Goal: Information Seeking & Learning: Find specific fact

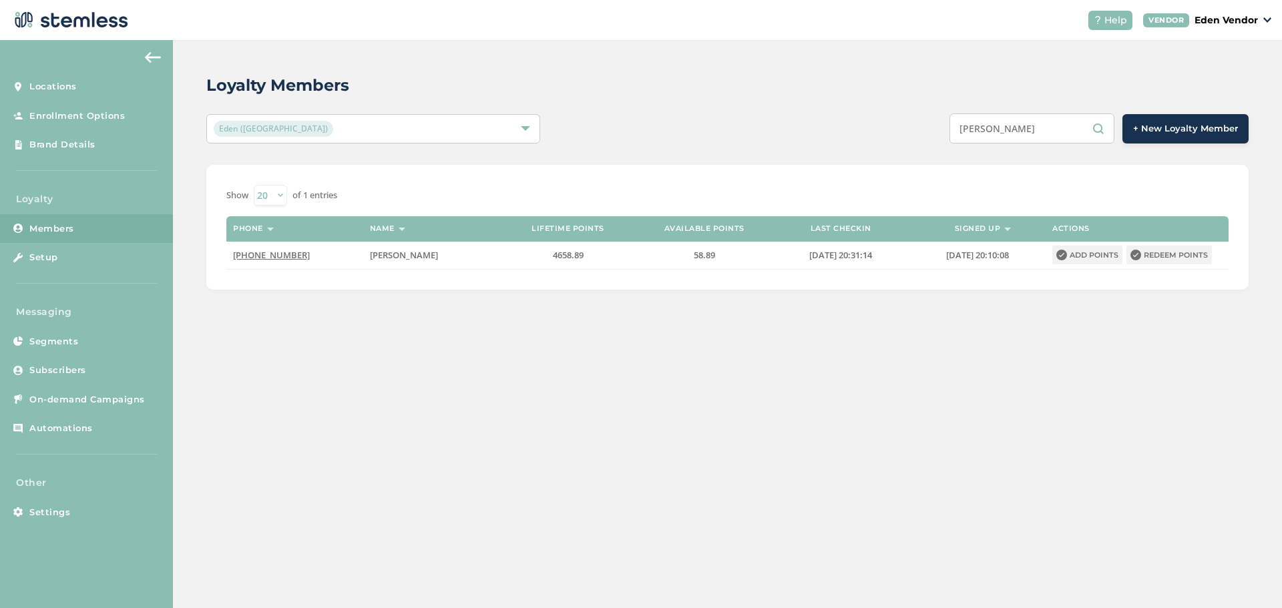
click at [1067, 121] on input "LARRY MCCOY" at bounding box center [1031, 128] width 165 height 30
click at [1065, 130] on input "LARRY MCCOY" at bounding box center [1031, 128] width 165 height 30
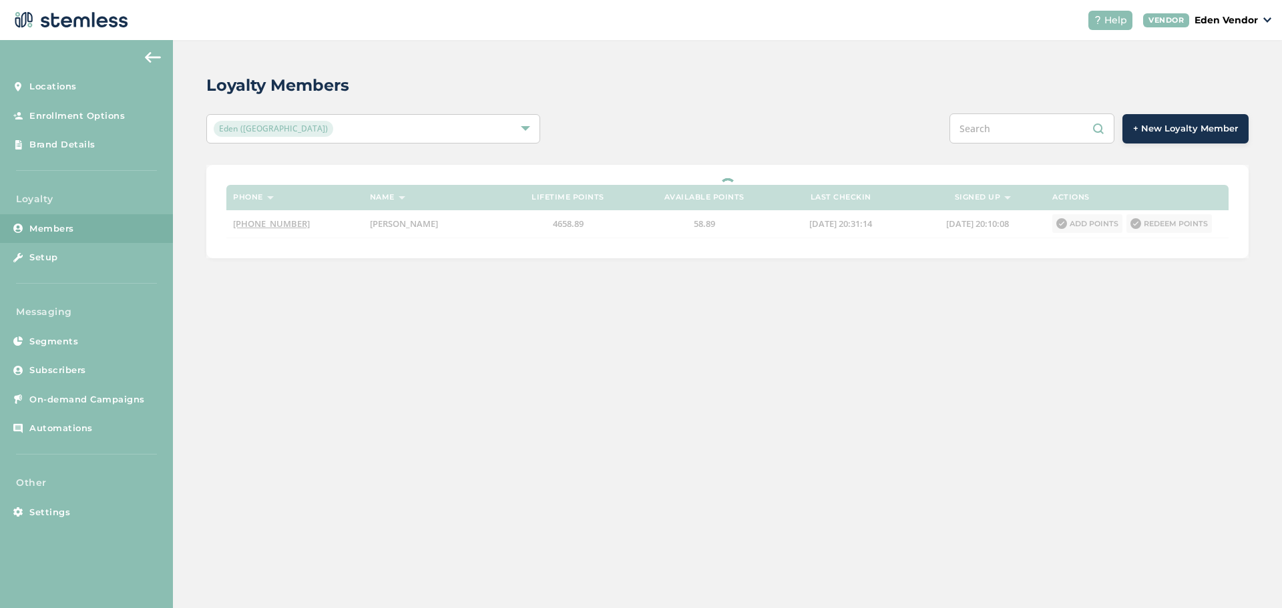
paste input "KYNDL [PERSON_NAME]"
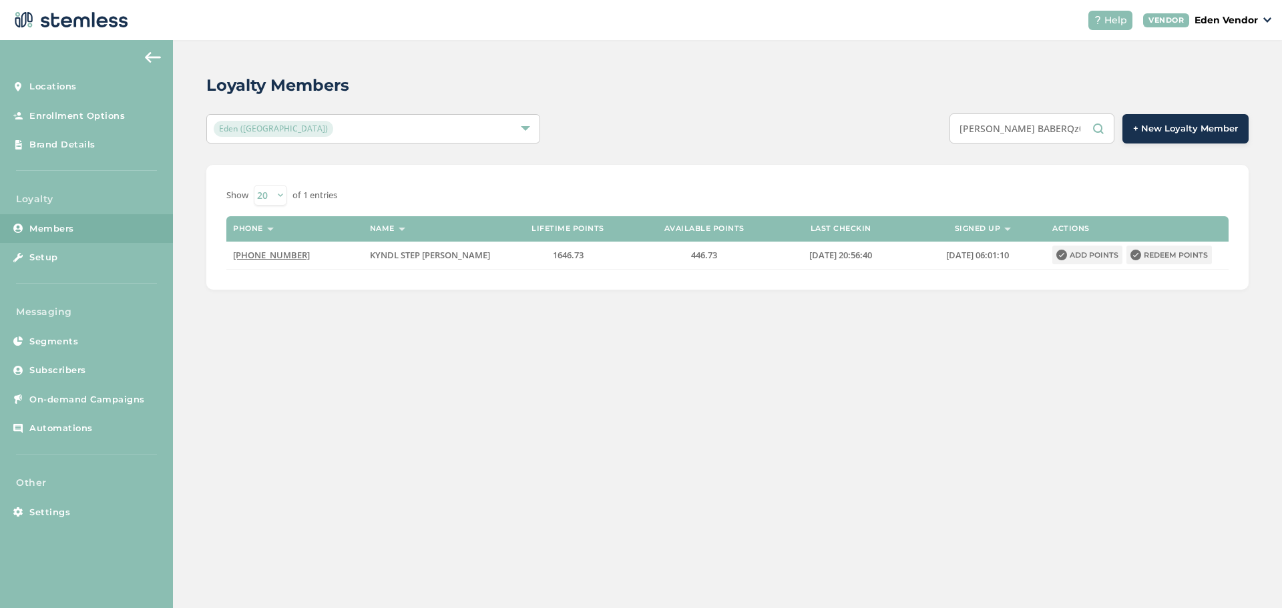
scroll to position [0, 46]
type input "KYNDL STEPHEN BABERQz07VQST3L"
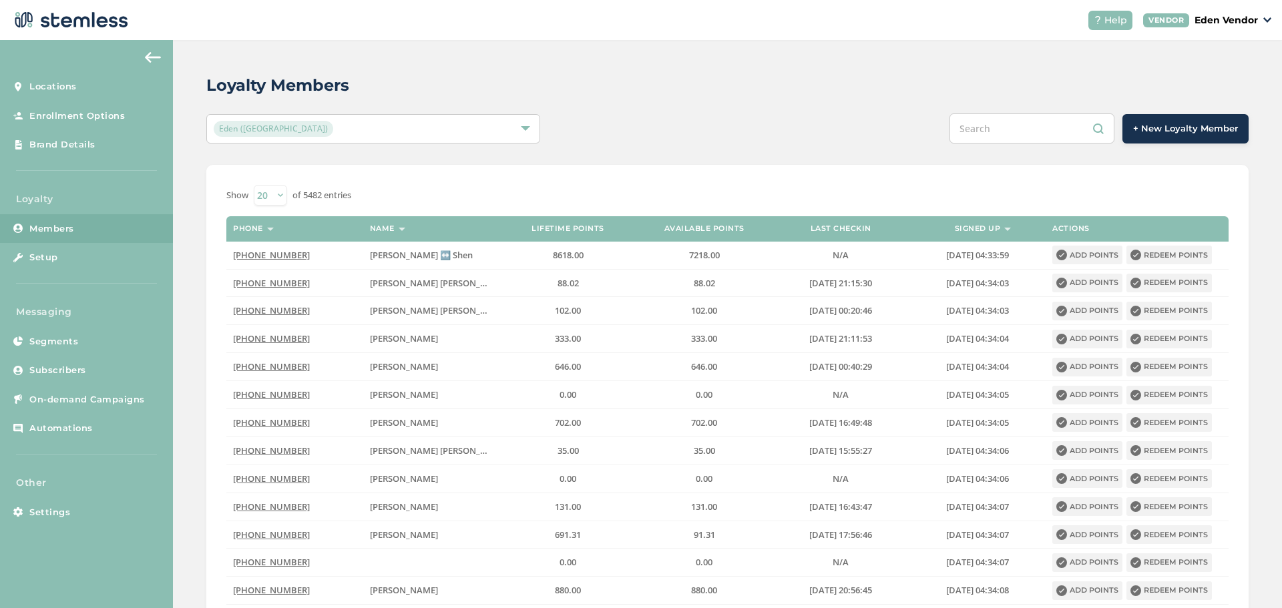
click at [1044, 133] on input "text" at bounding box center [1031, 128] width 165 height 30
paste input "KYNDL [PERSON_NAME]"
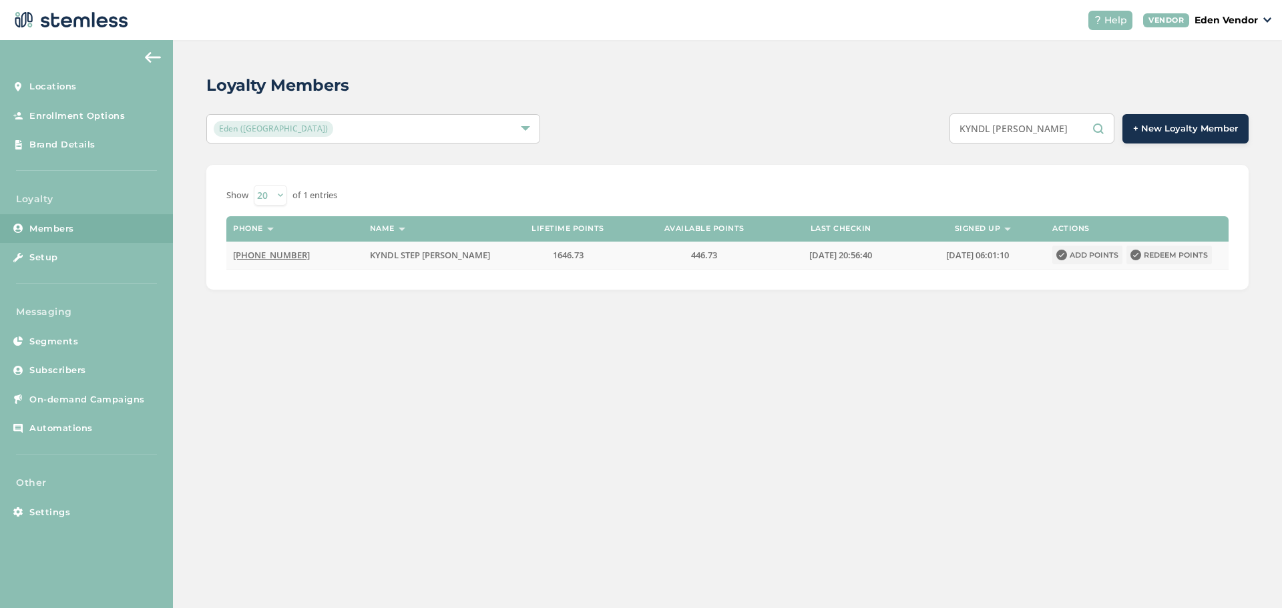
type input "KYNDL [PERSON_NAME]"
click at [731, 258] on label "446.73" at bounding box center [704, 255] width 123 height 11
click at [709, 259] on span "446.73" at bounding box center [704, 255] width 26 height 12
click at [672, 254] on label "446.73" at bounding box center [704, 255] width 123 height 11
